Goal: Task Accomplishment & Management: Manage account settings

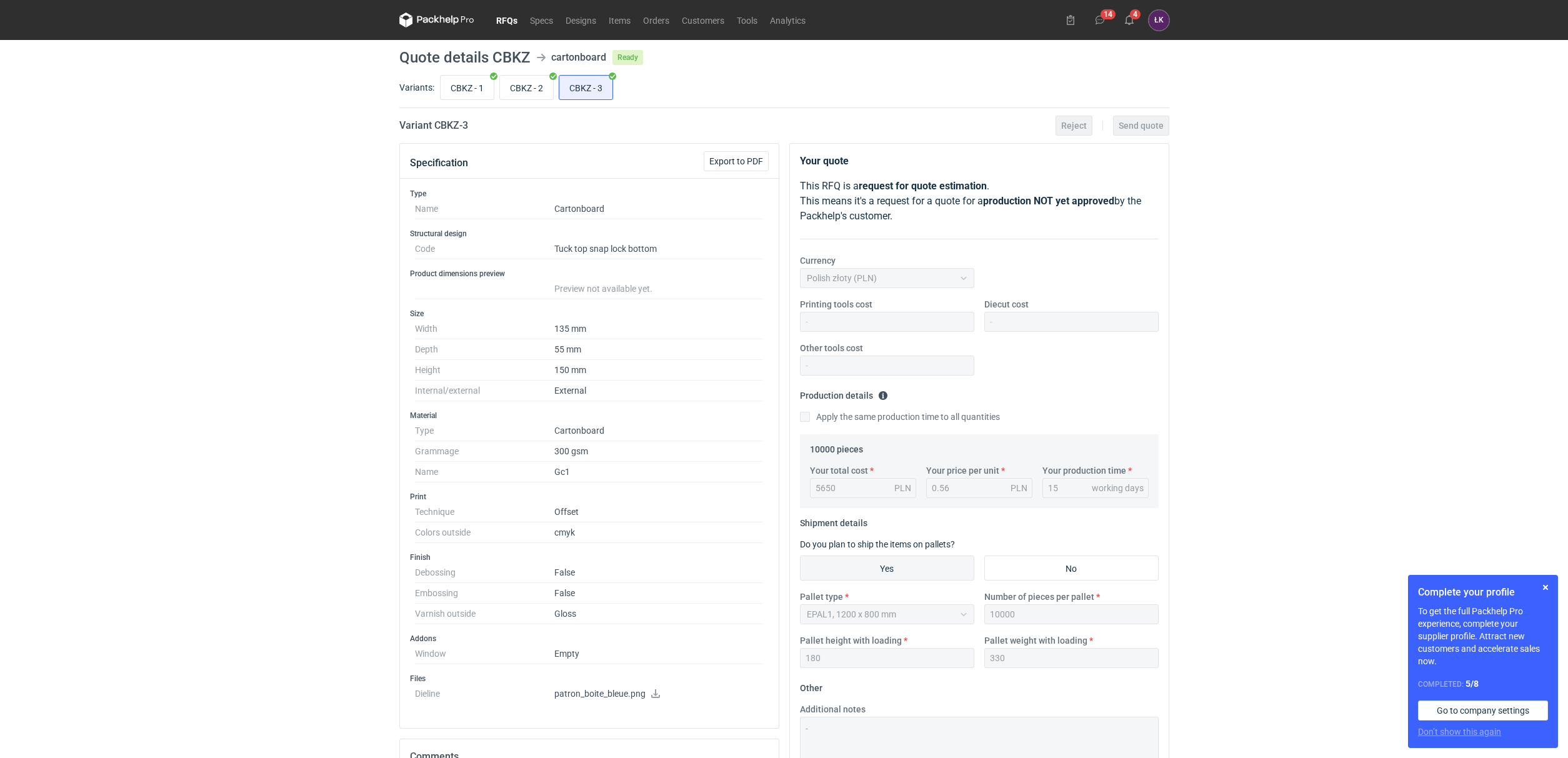
scroll to position [285, 0]
click at [371, 372] on div "RFQs Specs Designs Items Orders Customers Tools Analytics 14 5 ŁK [PERSON_NAME]…" at bounding box center [784, 379] width 1568 height 758
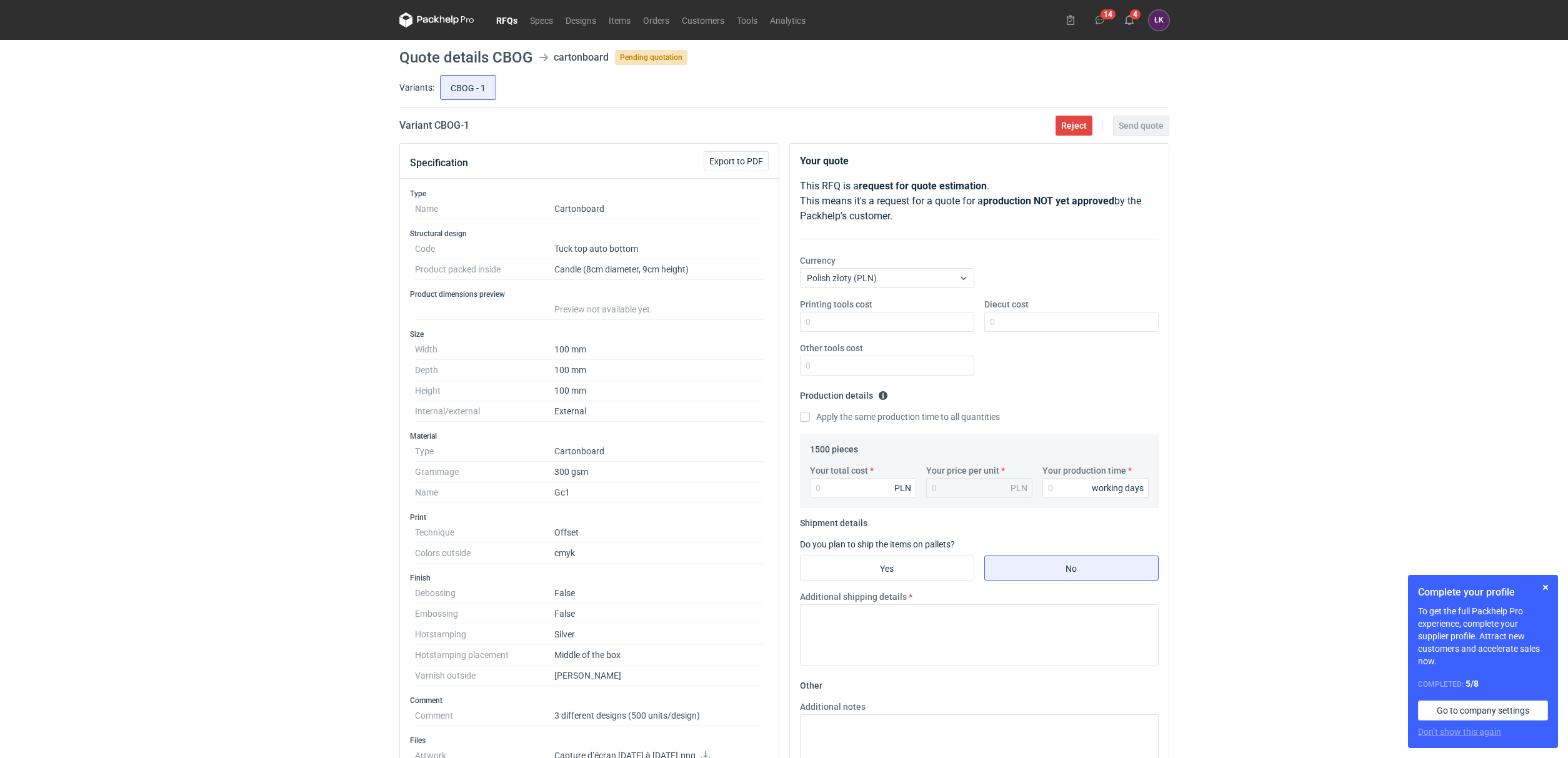
scroll to position [65, 0]
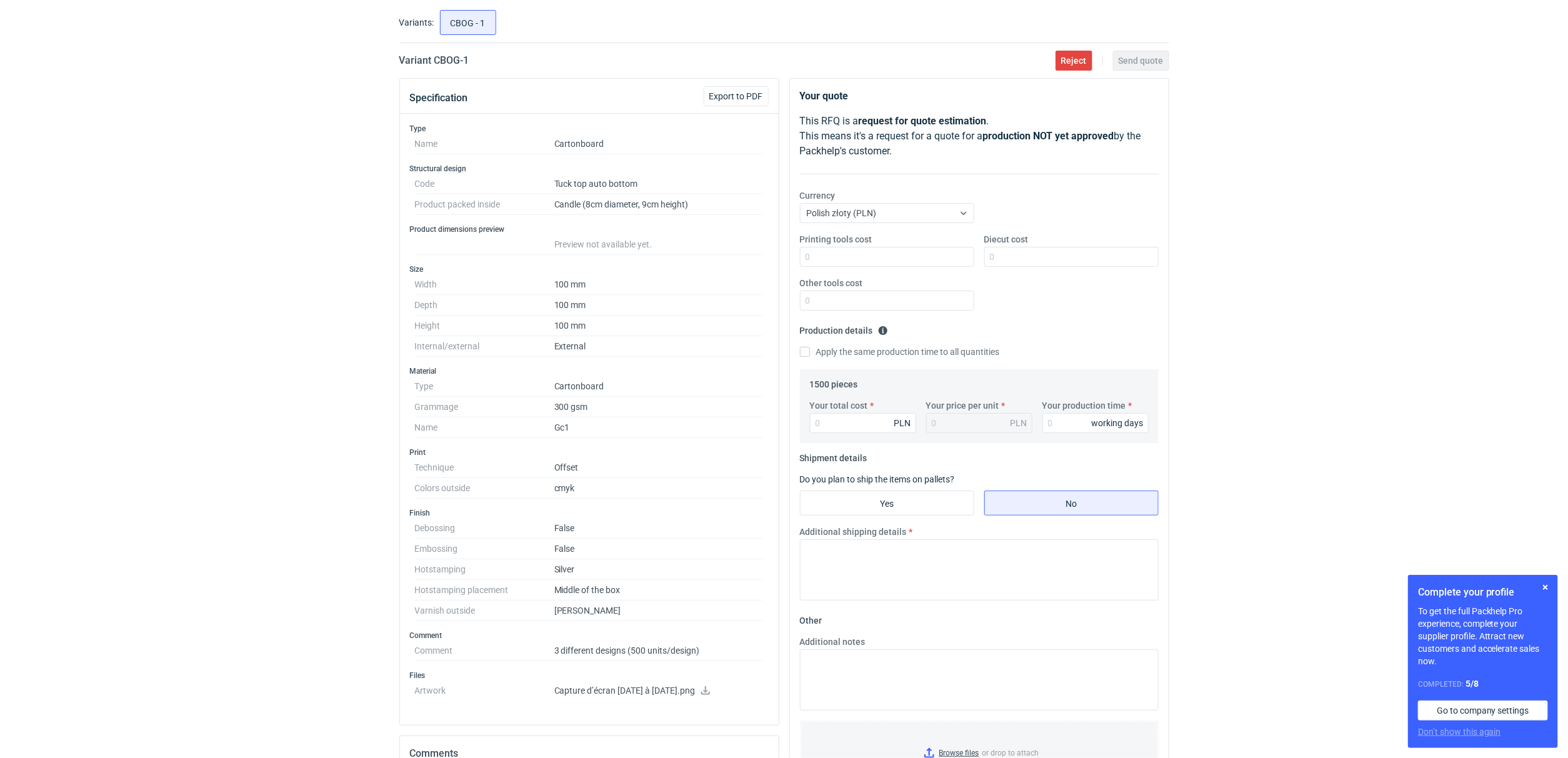
click at [271, 329] on div "RFQs Specs Designs Items Orders Customers Tools Analytics 14 4 ŁK Łukasz Kowals…" at bounding box center [784, 314] width 1568 height 758
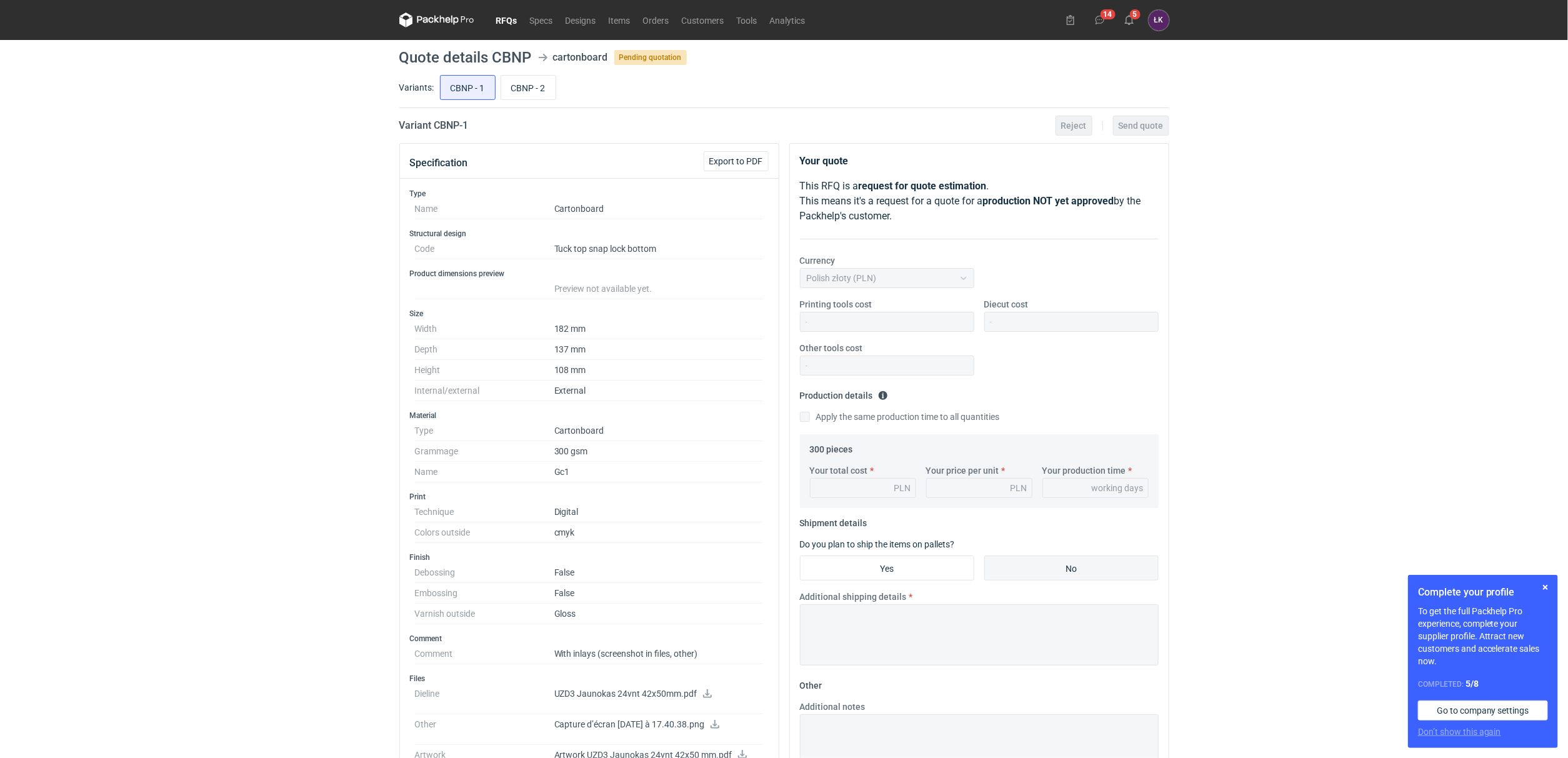
click at [157, 132] on div "RFQs Specs Designs Items Orders Customers Tools Analytics 14 5 [PERSON_NAME] Ko…" at bounding box center [784, 379] width 1568 height 758
click at [541, 87] on input "CBNP - 2" at bounding box center [528, 87] width 55 height 23
radio input "true"
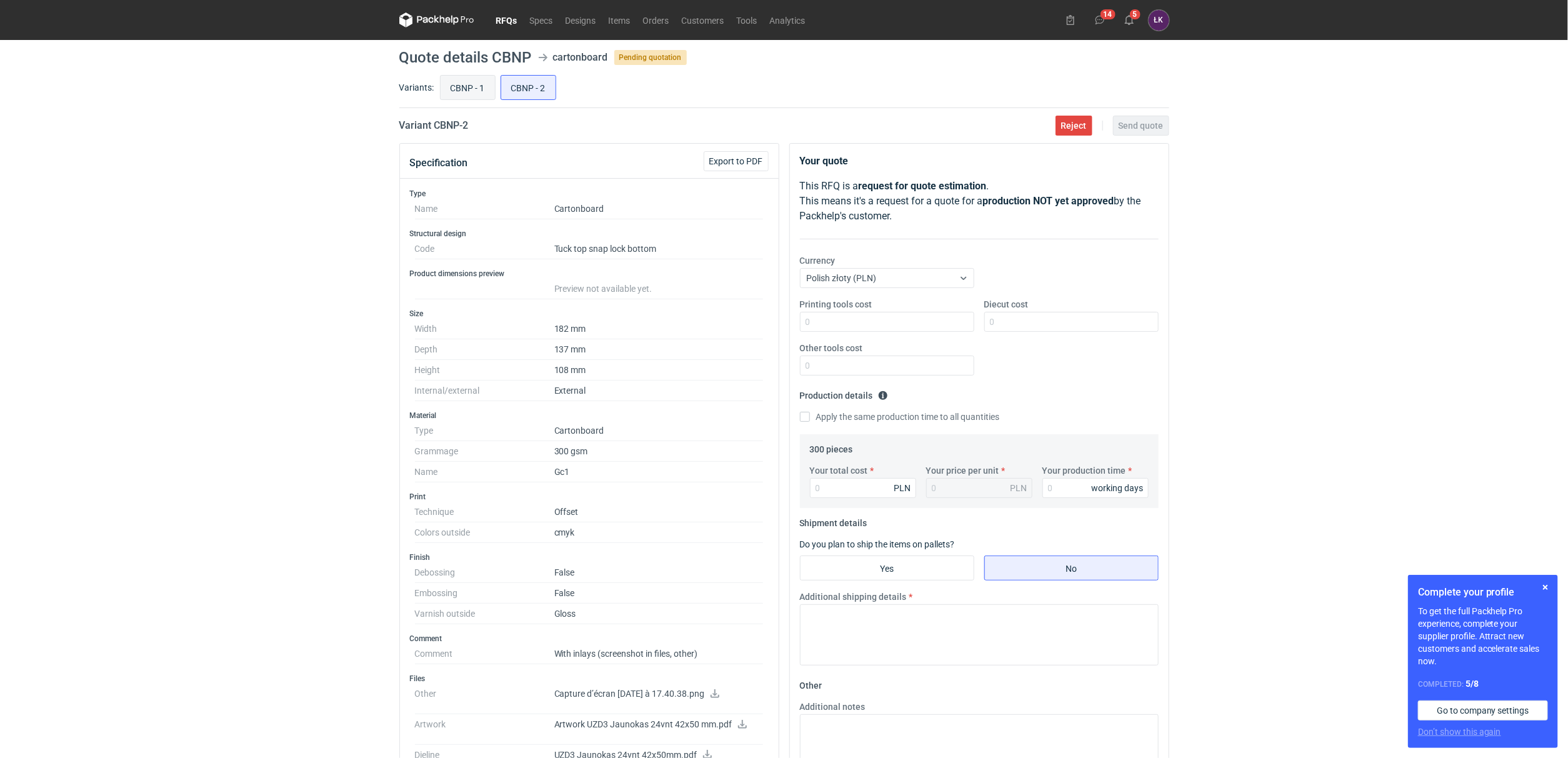
click at [482, 87] on input "CBNP - 1" at bounding box center [469, 87] width 55 height 23
radio input "true"
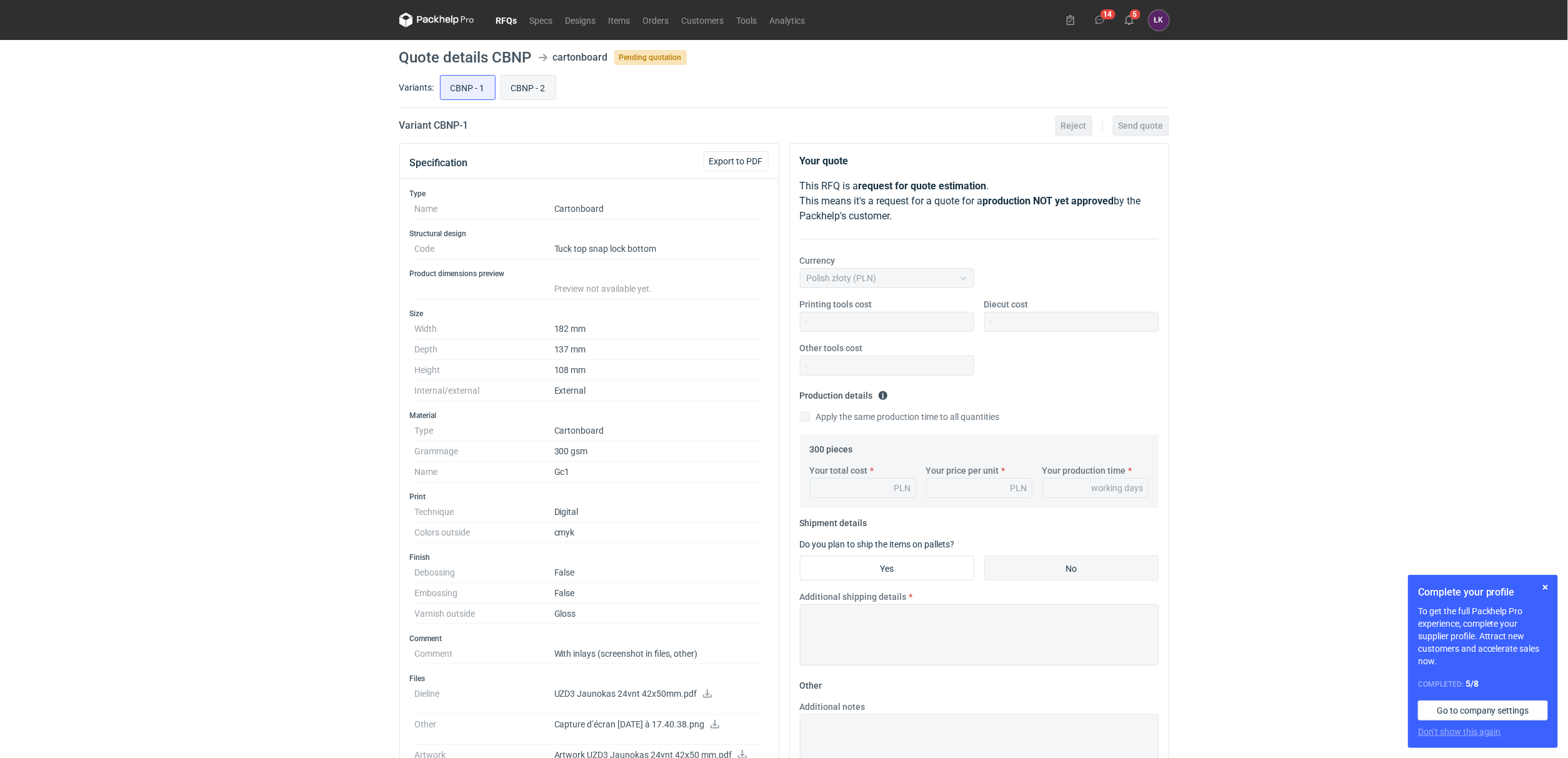
click at [541, 88] on input "CBNP - 2" at bounding box center [528, 87] width 55 height 23
radio input "true"
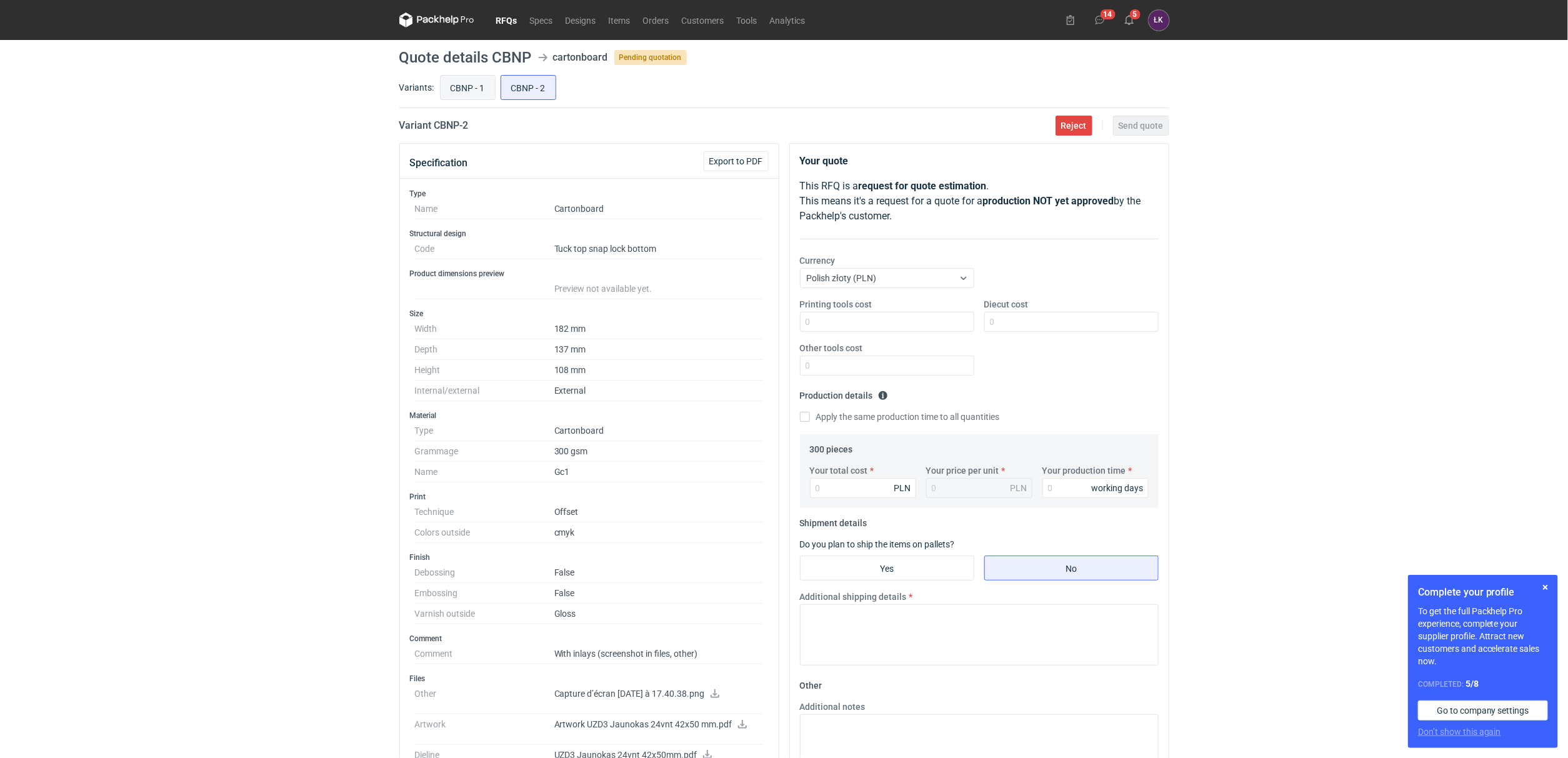
click at [446, 87] on input "CBNP - 1" at bounding box center [469, 87] width 55 height 23
radio input "true"
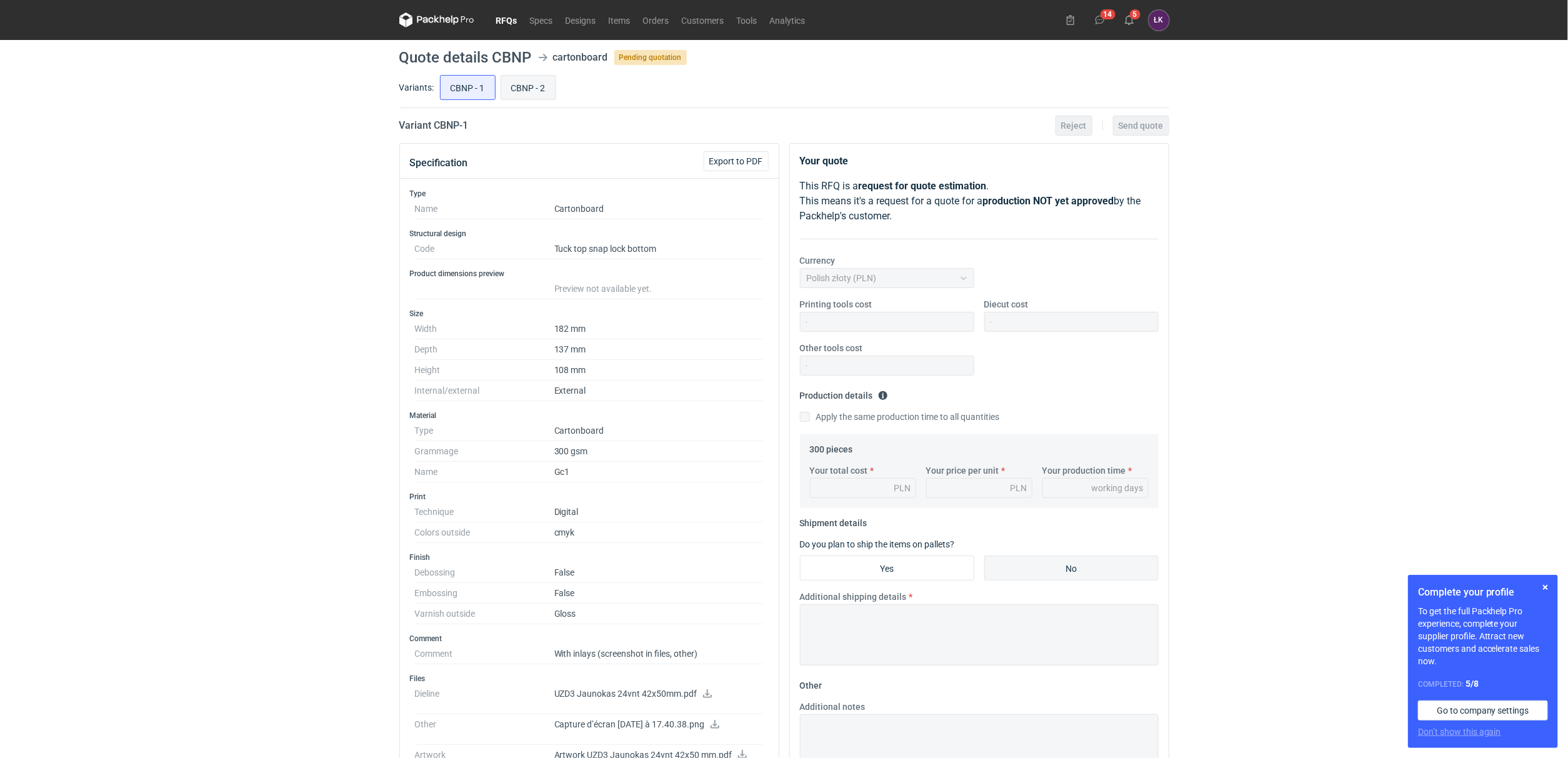
drag, startPoint x: 512, startPoint y: 87, endPoint x: 588, endPoint y: 84, distance: 76.1
click at [514, 87] on input "CBNP - 2" at bounding box center [528, 87] width 55 height 23
radio input "true"
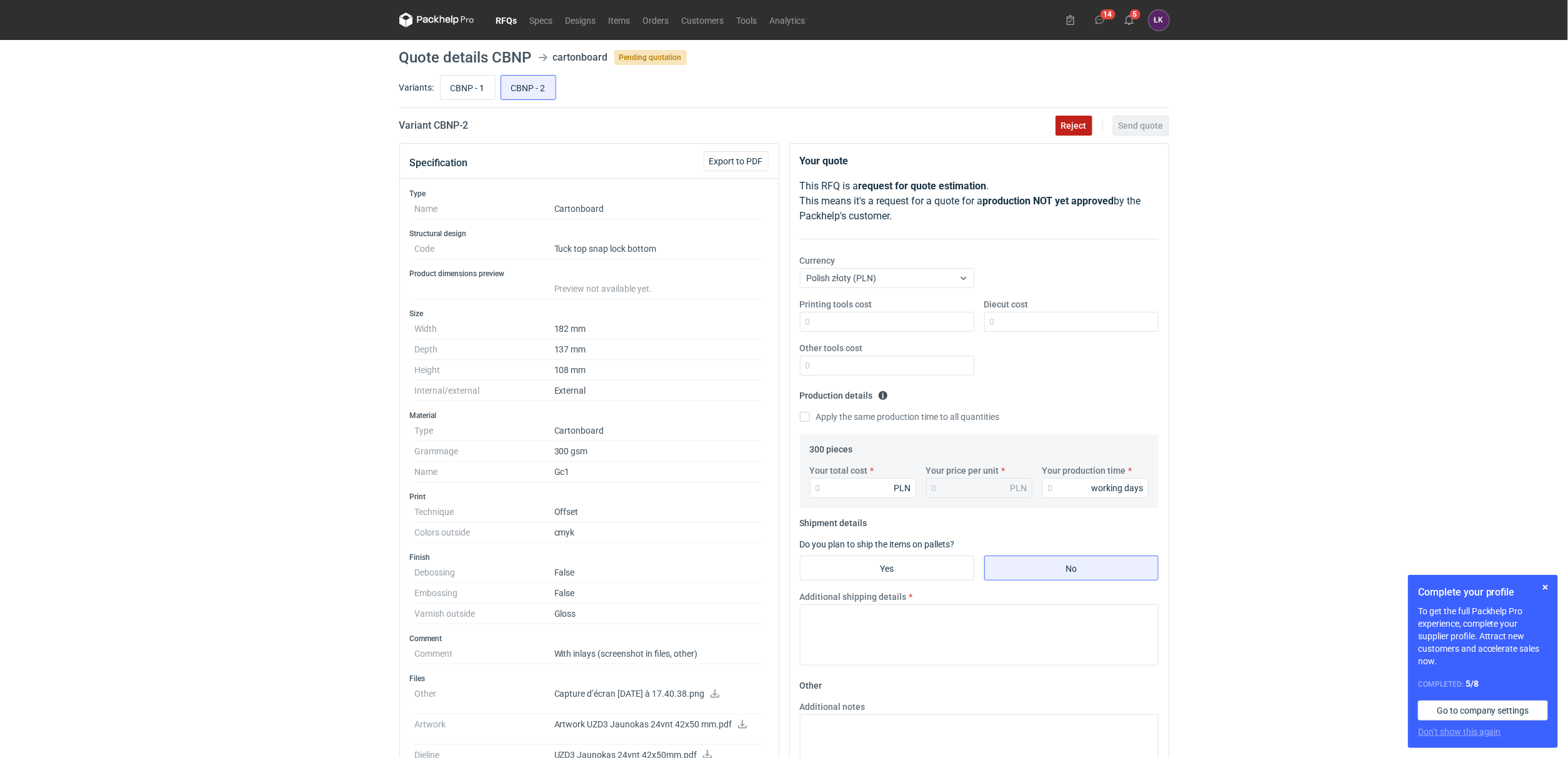
click at [1083, 130] on span "Reject" at bounding box center [1074, 125] width 25 height 9
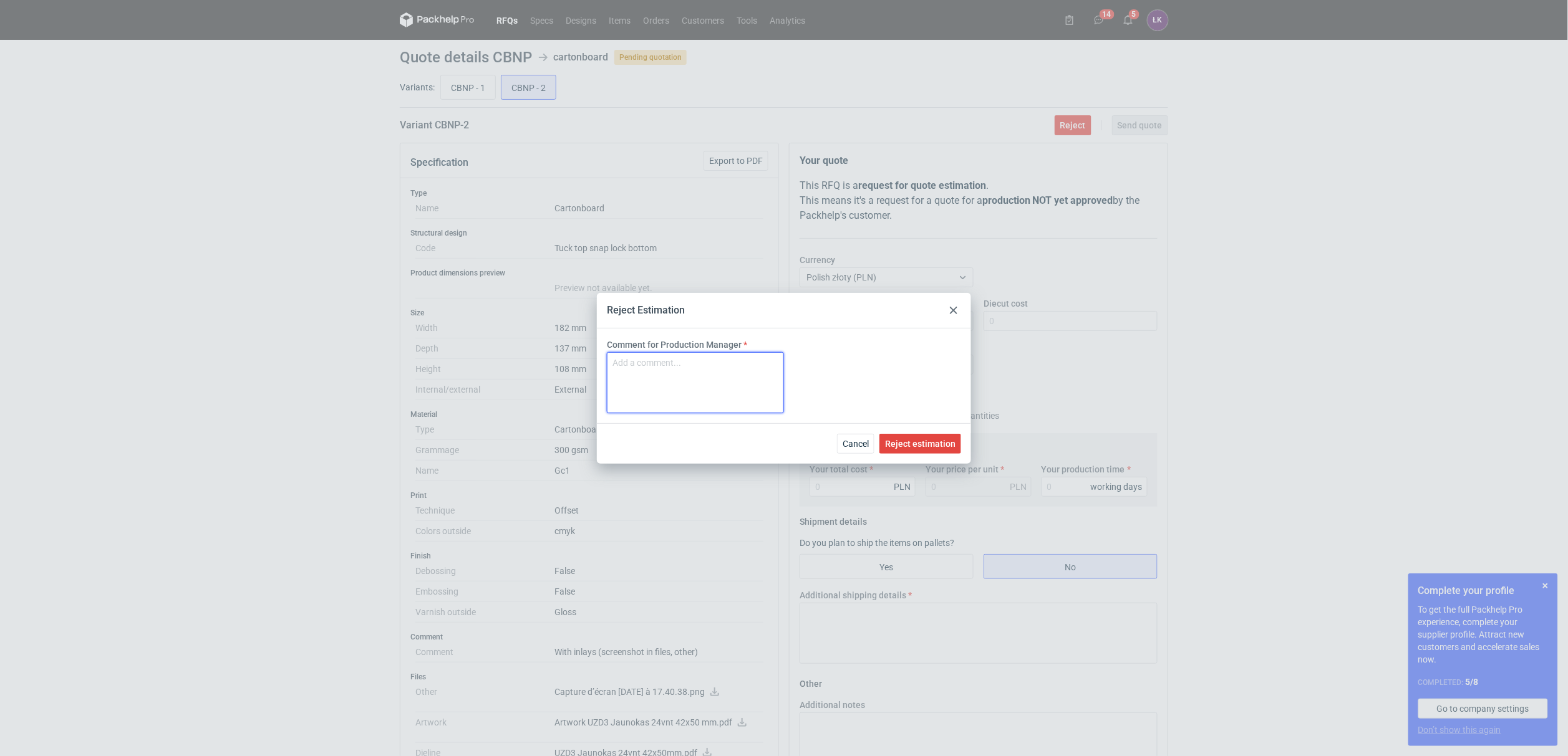
click at [705, 380] on textarea "Comment for Production Manager" at bounding box center [695, 382] width 177 height 61
type textarea "brak możliwości wykonania"
click at [939, 443] on span "Reject estimation" at bounding box center [920, 444] width 70 height 9
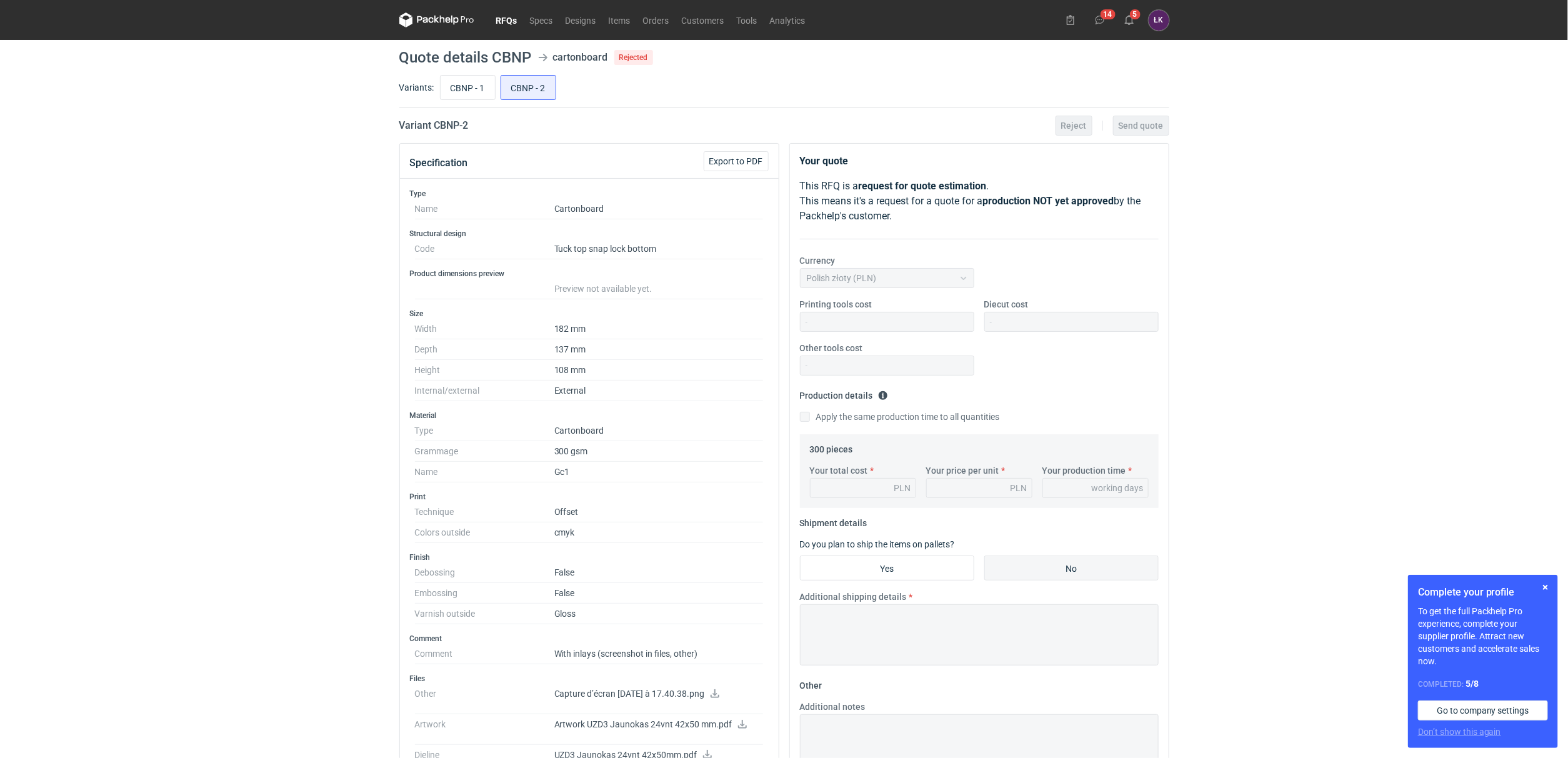
click at [507, 20] on link "RFQs" at bounding box center [507, 20] width 34 height 15
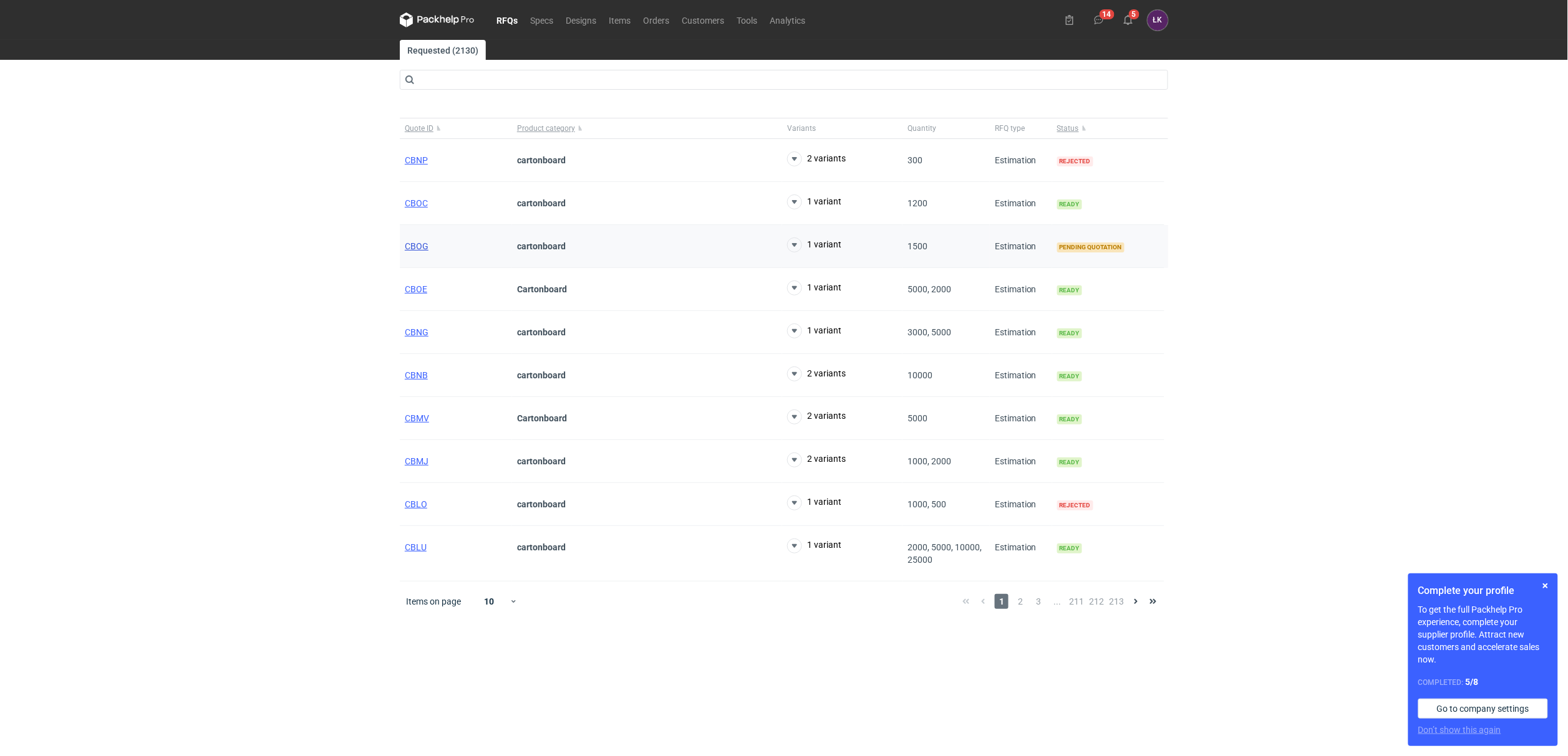
click at [421, 246] on span "CBOG" at bounding box center [417, 246] width 23 height 10
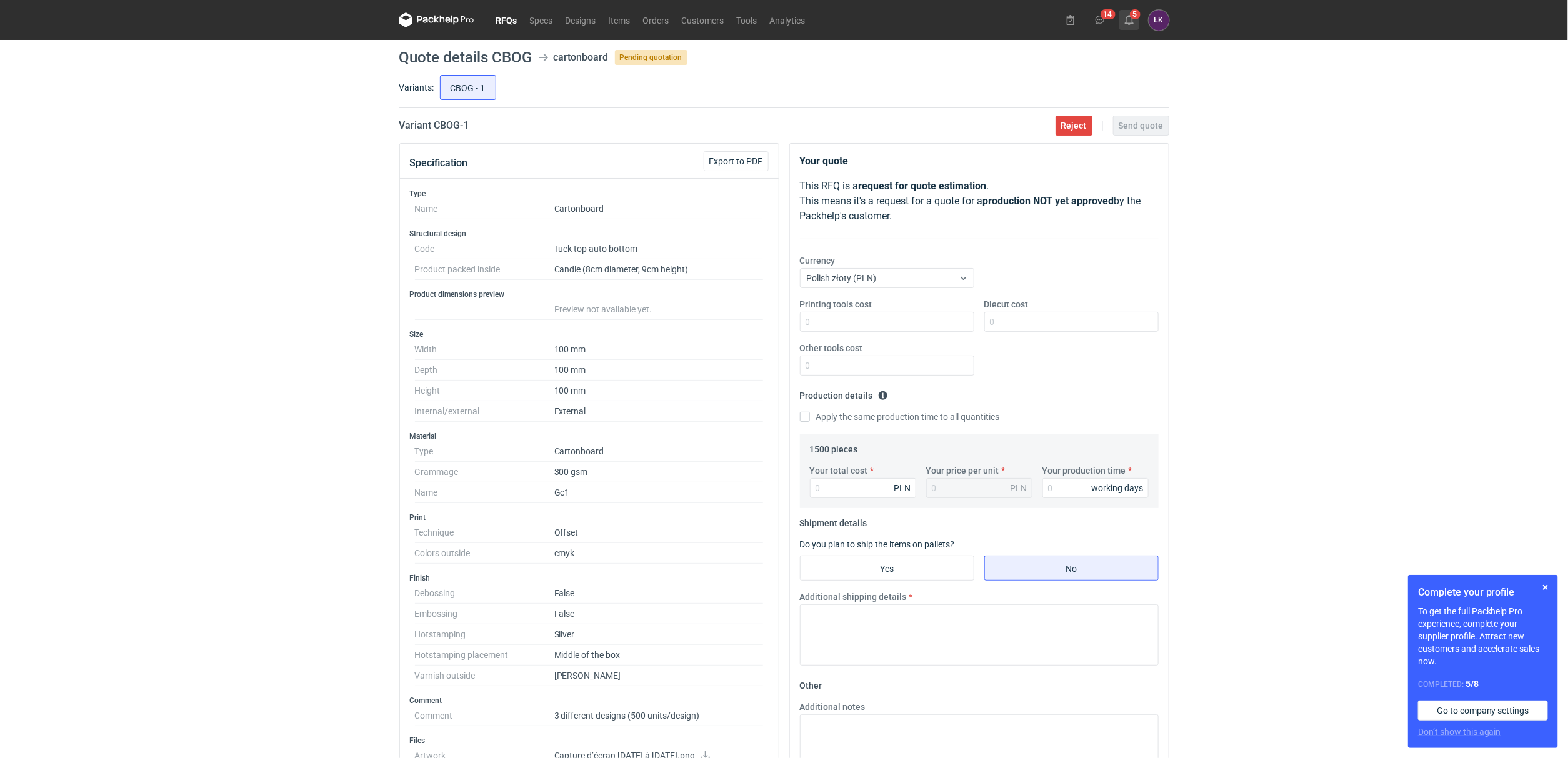
click at [1127, 22] on use at bounding box center [1129, 20] width 9 height 10
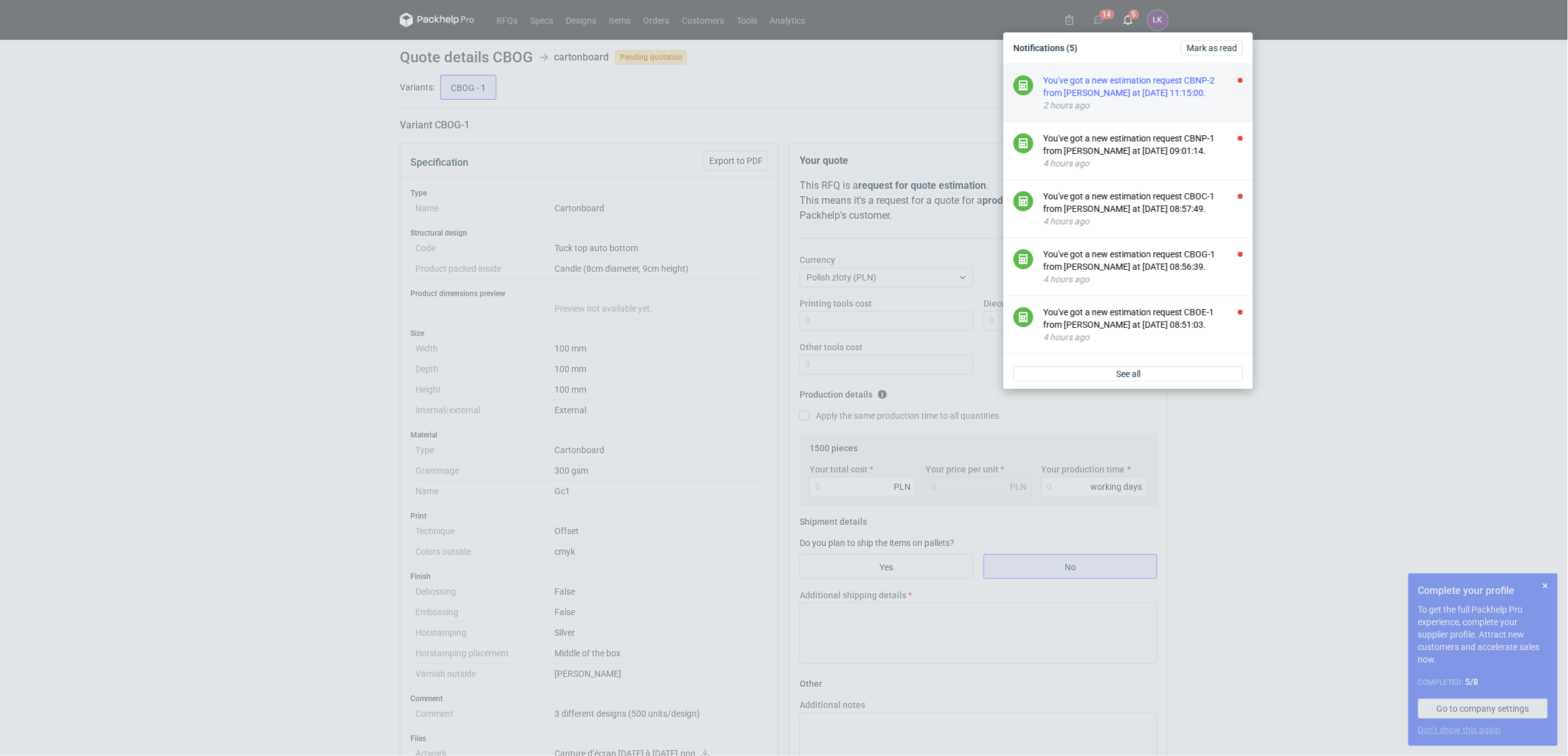
click at [1139, 84] on div "You've got a new estimation request CBNP-2 from Sebastian Markut at 25 Sep 2025…" at bounding box center [1143, 87] width 199 height 25
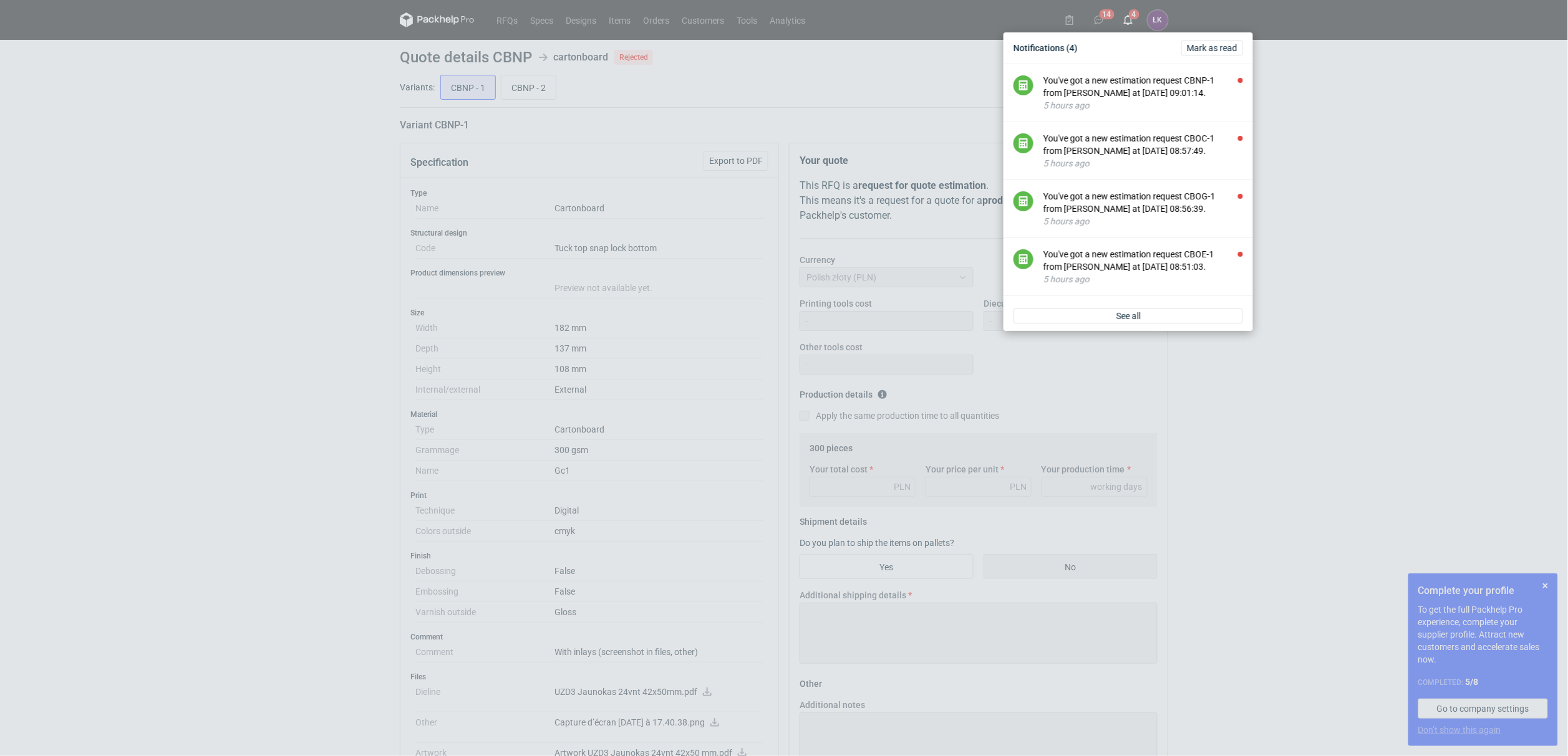
click at [1139, 84] on div "You've got a new estimation request CBNP-1 from Sebastian Markut at 25 Sep 2025…" at bounding box center [1143, 87] width 199 height 25
click at [1139, 84] on div "You've got a new estimation request CBOC-1 from Sebastian Markut at 25 Sep 2025…" at bounding box center [1143, 87] width 199 height 25
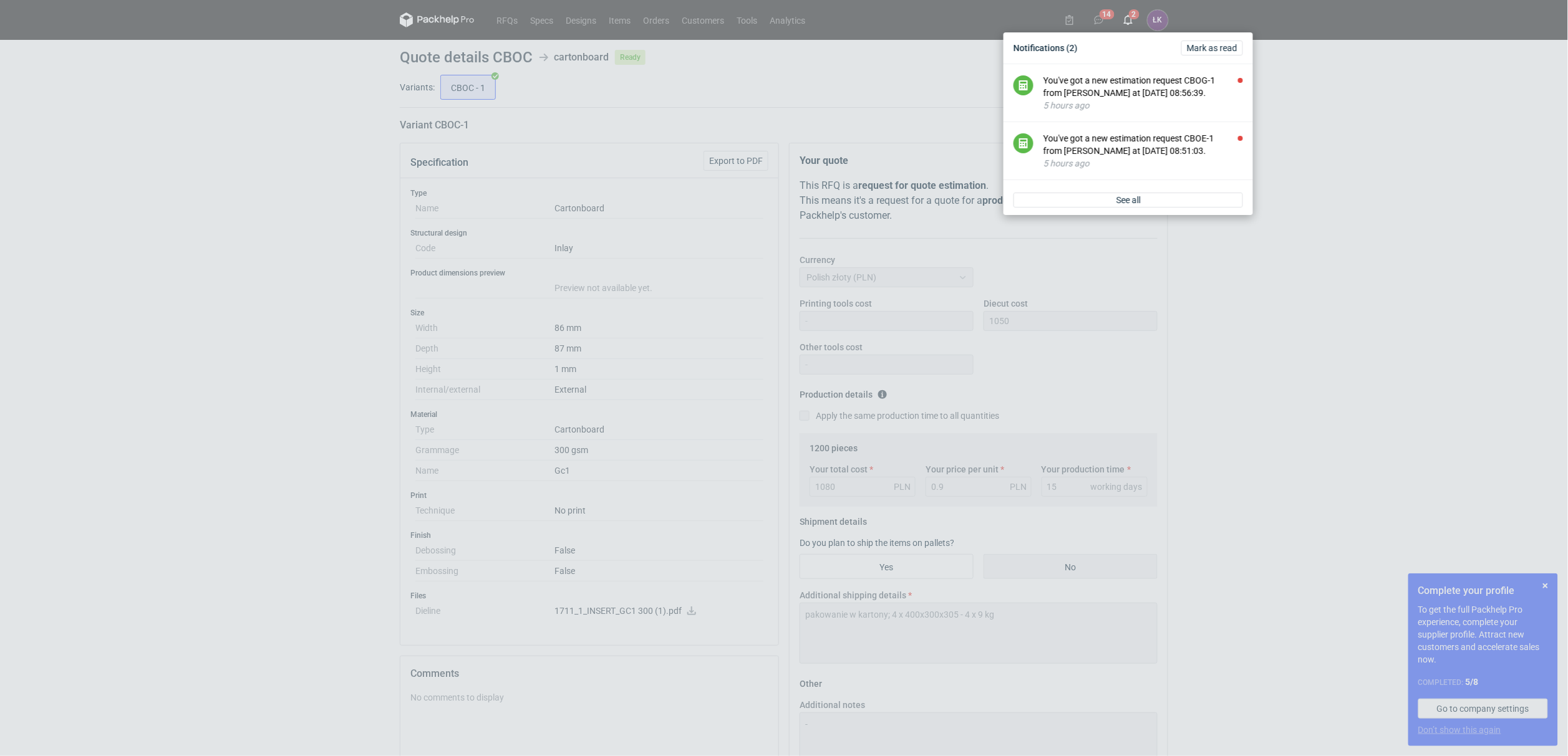
click at [1139, 84] on div "You've got a new estimation request CBOG-1 from Sebastian Markut at 25 Sep 2025…" at bounding box center [1143, 87] width 199 height 25
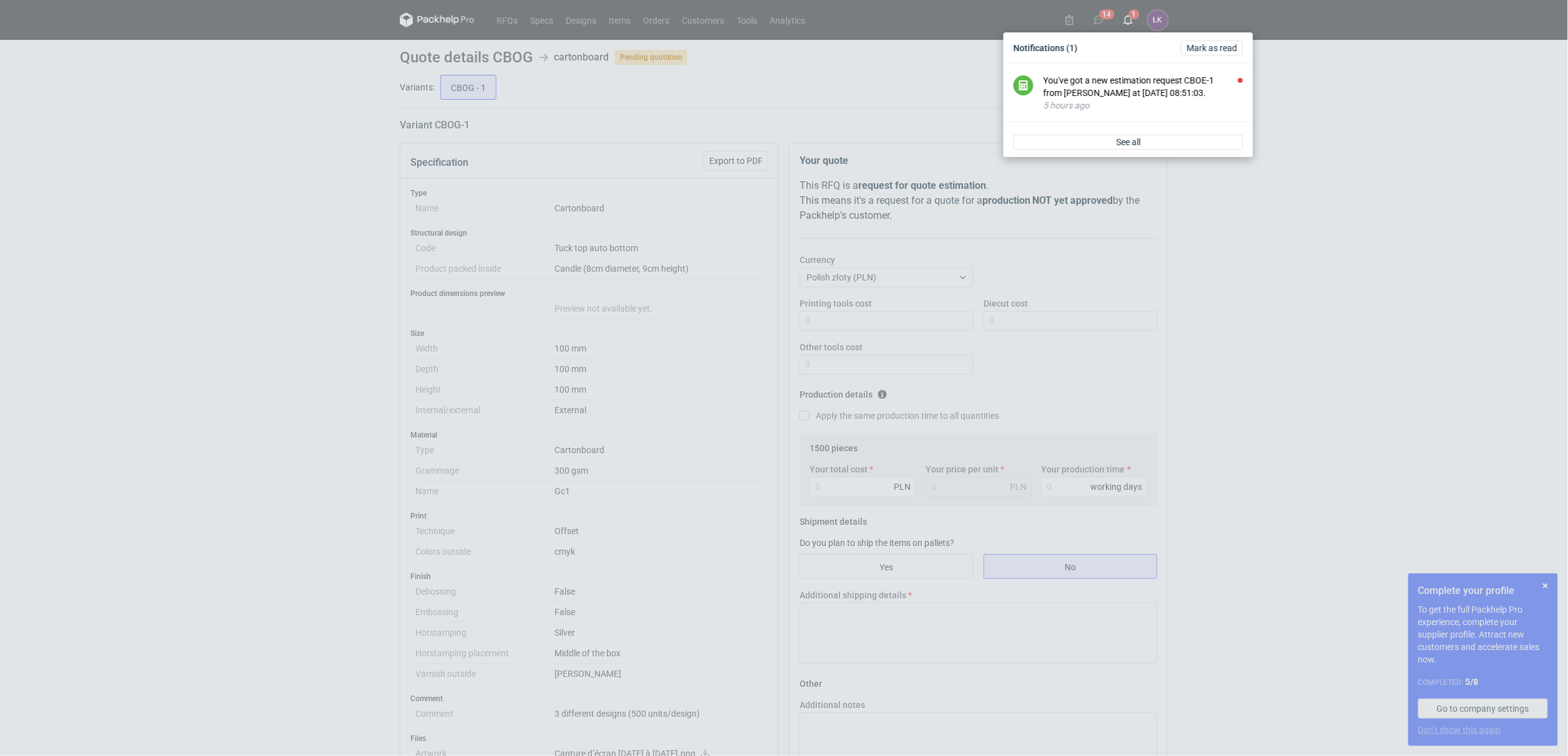
click at [1139, 84] on div "You've got a new estimation request CBOE-1 from Michał Palasek at 25 Sep 2025 0…" at bounding box center [1143, 87] width 199 height 25
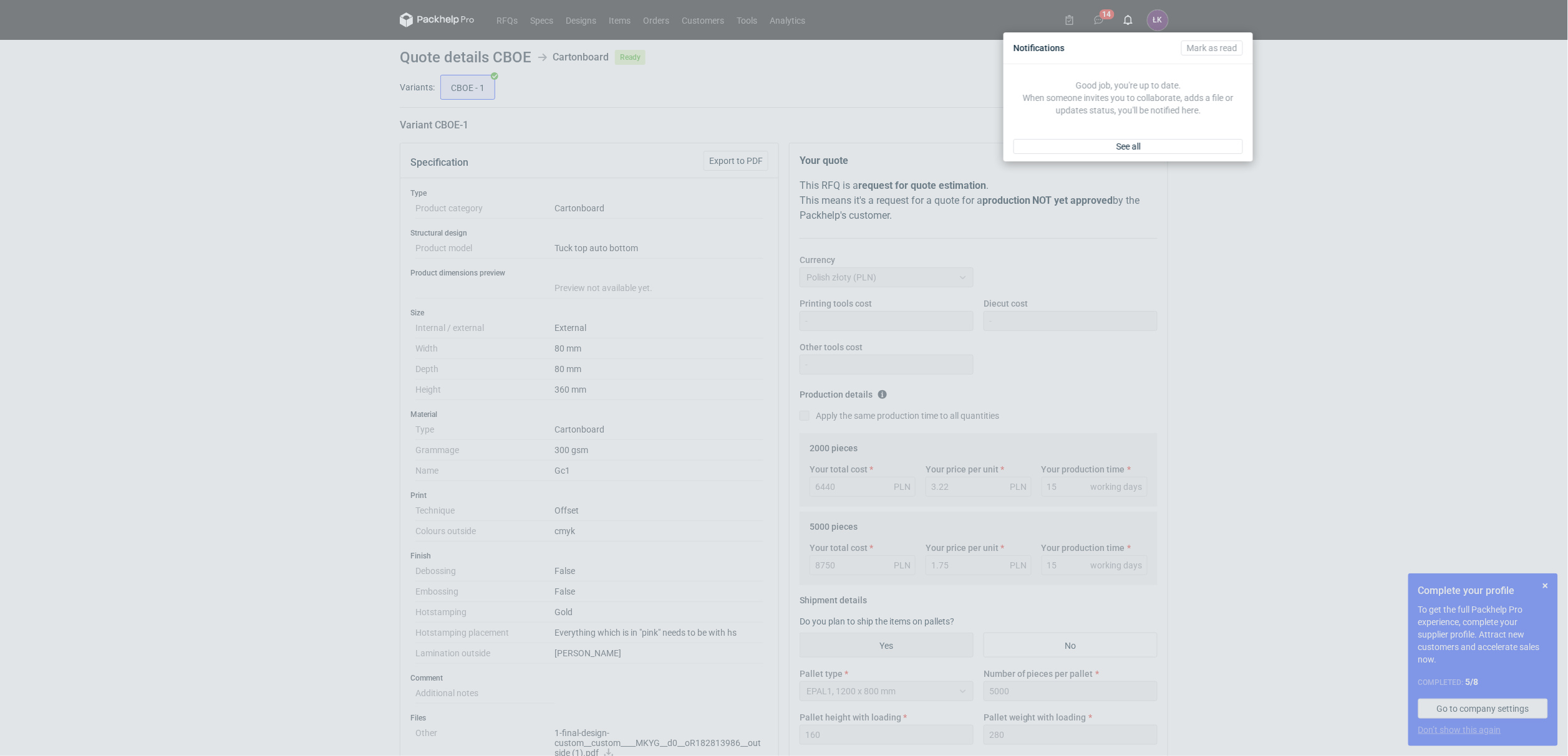
click at [51, 357] on div "Notifications Mark as read Good job, you're up to date. When someone invites yo…" at bounding box center [784, 378] width 1568 height 756
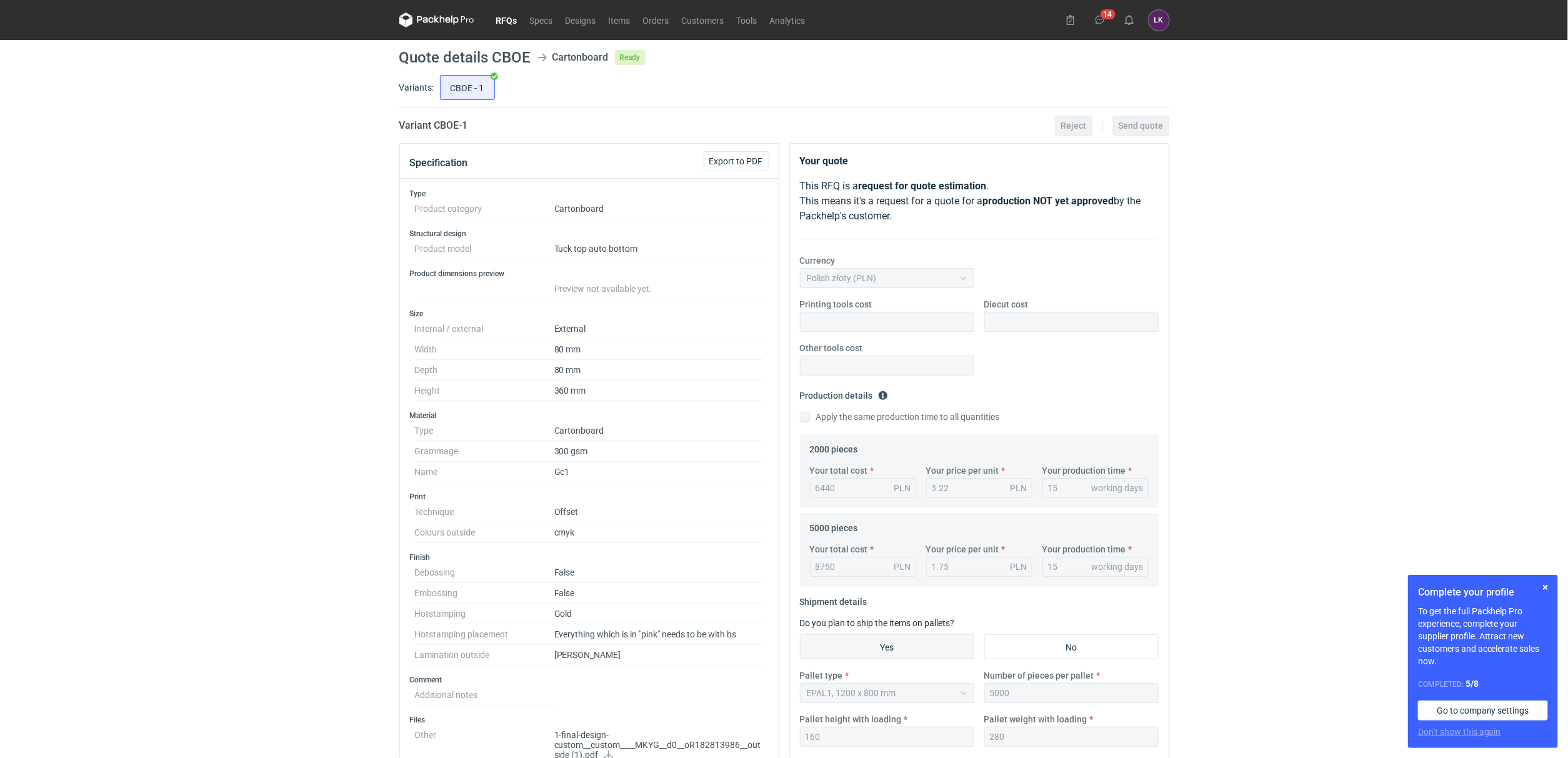
click at [503, 21] on link "RFQs" at bounding box center [507, 20] width 34 height 15
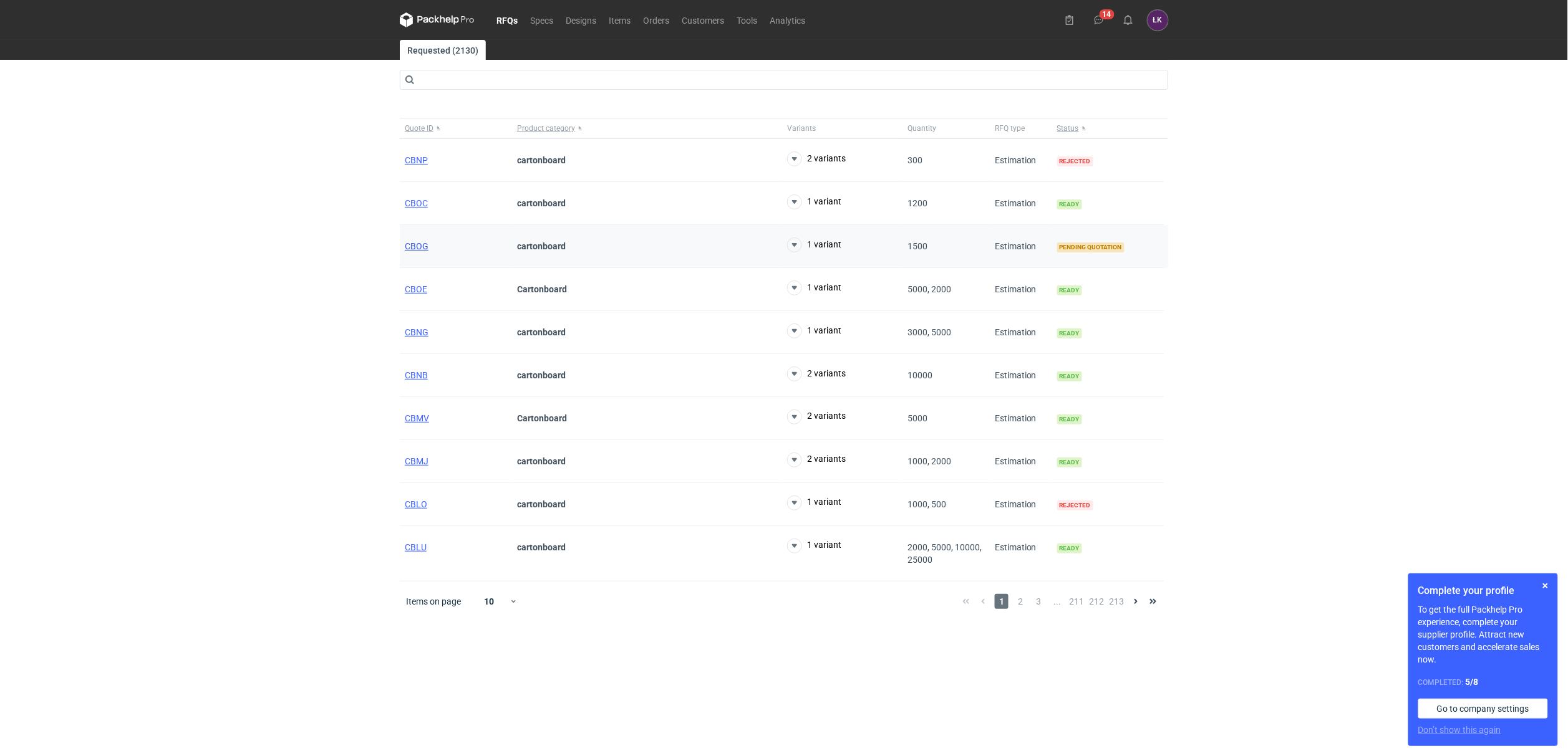
click at [410, 243] on span "CBOG" at bounding box center [417, 246] width 23 height 10
